Goal: Transaction & Acquisition: Purchase product/service

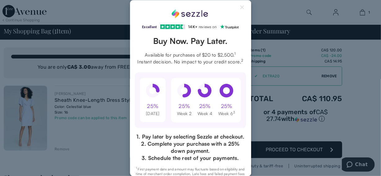
click at [362, 85] on div "Excellent 4.3 out of 5 star rating on Trustpilot 1" at bounding box center [190, 88] width 381 height 176
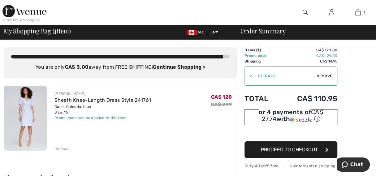
scroll to position [62, 0]
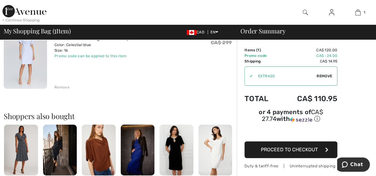
click at [299, 153] on button "Proceed to Checkout" at bounding box center [291, 150] width 93 height 17
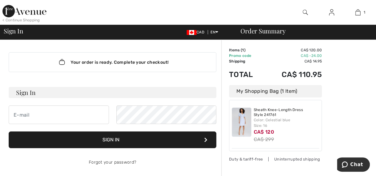
click at [19, 19] on div "< Continue Shopping" at bounding box center [20, 20] width 37 height 6
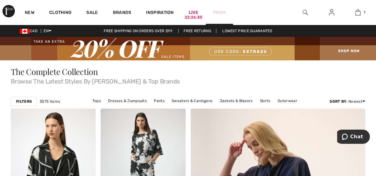
click at [224, 11] on link "Prom" at bounding box center [219, 12] width 12 height 7
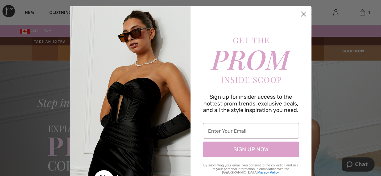
click at [301, 14] on icon "Close dialog" at bounding box center [303, 14] width 4 height 4
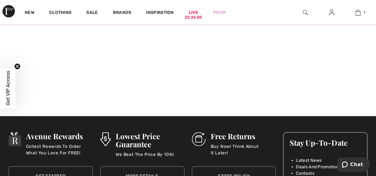
scroll to position [465, 0]
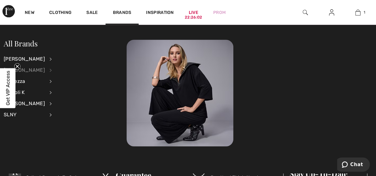
click at [27, 69] on div "[PERSON_NAME]" at bounding box center [24, 70] width 41 height 11
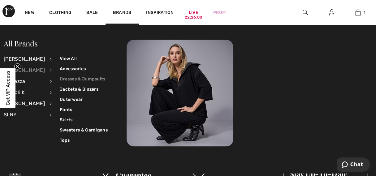
click at [60, 79] on link "Dresses & Jumpsuits" at bounding box center [84, 79] width 48 height 10
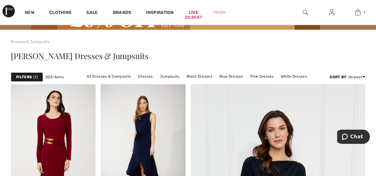
click at [27, 78] on strong "Filters" at bounding box center [24, 77] width 16 height 6
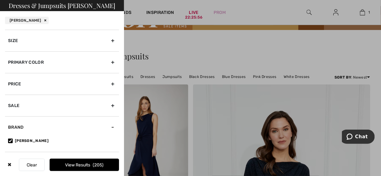
click at [24, 44] on div "Size" at bounding box center [62, 41] width 114 height 22
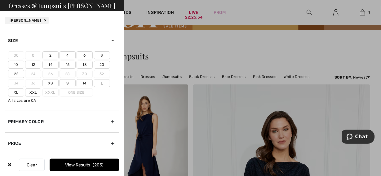
click at [70, 63] on label "16" at bounding box center [67, 65] width 16 height 8
click at [0, 0] on input"] "16" at bounding box center [0, 0] width 0 height 0
click at [85, 164] on button "View Results 65" at bounding box center [84, 165] width 69 height 12
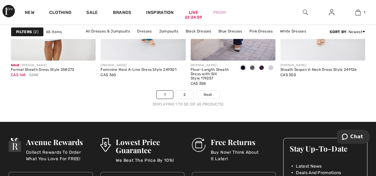
scroll to position [2540, 0]
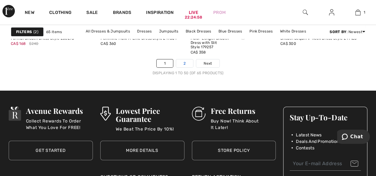
click at [183, 60] on link "2" at bounding box center [184, 63] width 17 height 8
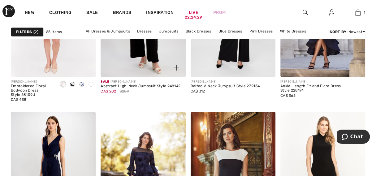
scroll to position [465, 0]
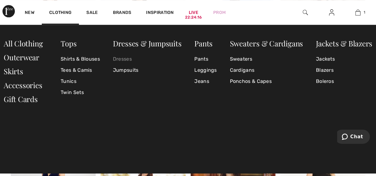
click at [119, 58] on link "Dresses" at bounding box center [147, 59] width 69 height 11
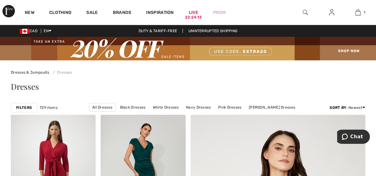
click at [27, 104] on div "Filters" at bounding box center [24, 107] width 26 height 9
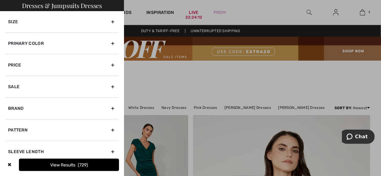
click at [32, 41] on div "Primary Color" at bounding box center [62, 44] width 114 height 22
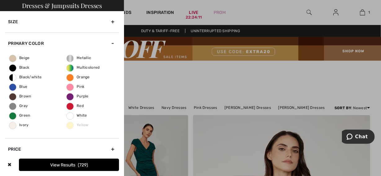
click at [16, 23] on div "Size" at bounding box center [62, 21] width 114 height 21
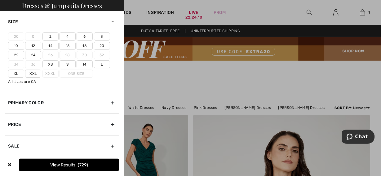
click at [70, 44] on label "16" at bounding box center [67, 46] width 16 height 8
click at [0, 0] on input"] "16" at bounding box center [0, 0] width 0 height 0
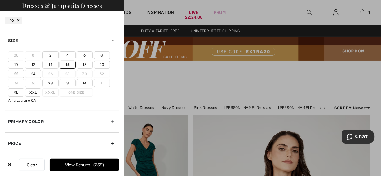
click at [85, 166] on button "View Results 255" at bounding box center [84, 165] width 69 height 12
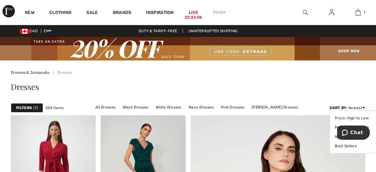
click at [354, 108] on div "Sort By : Newest Price: High to Low Price: Low to High Newest Best Sellers" at bounding box center [348, 108] width 36 height 6
click at [336, 126] on link "Price: Low to High" at bounding box center [354, 127] width 39 height 9
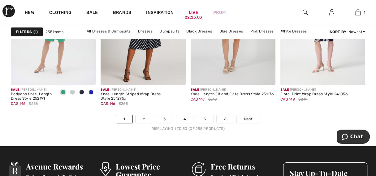
scroll to position [2540, 0]
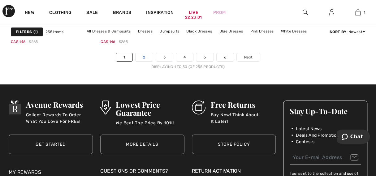
click at [146, 55] on link "2" at bounding box center [144, 57] width 17 height 8
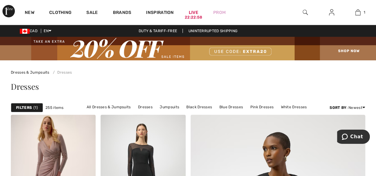
click at [26, 107] on strong "Filters" at bounding box center [24, 108] width 16 height 6
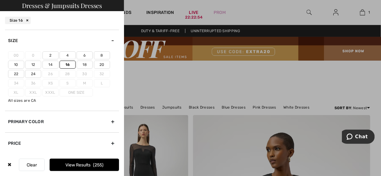
click at [180, 73] on div at bounding box center [190, 88] width 381 height 176
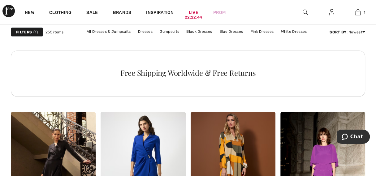
scroll to position [805, 0]
